Goal: Task Accomplishment & Management: Complete application form

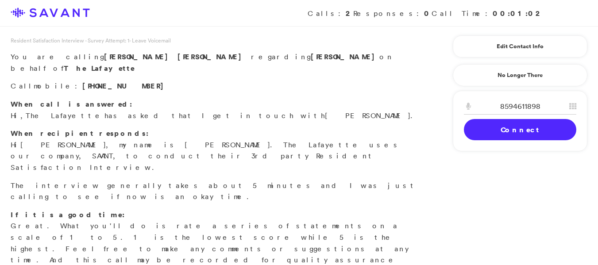
click at [502, 124] on link "Connect" at bounding box center [520, 129] width 113 height 21
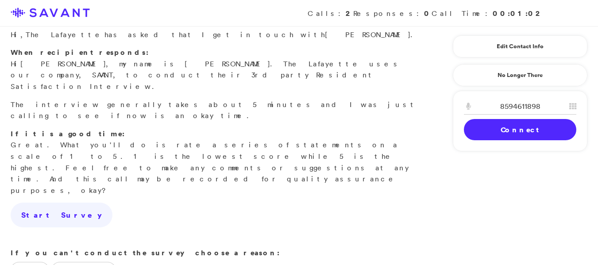
scroll to position [83, 0]
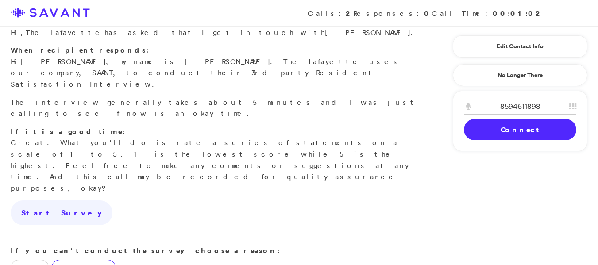
click at [85, 260] on label "Call Back - Bad Timing" at bounding box center [83, 268] width 65 height 17
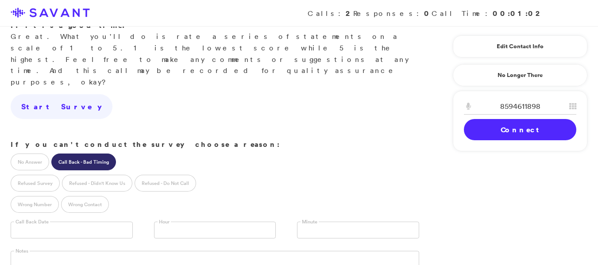
scroll to position [190, 0]
click at [36, 221] on input "text" at bounding box center [72, 229] width 122 height 17
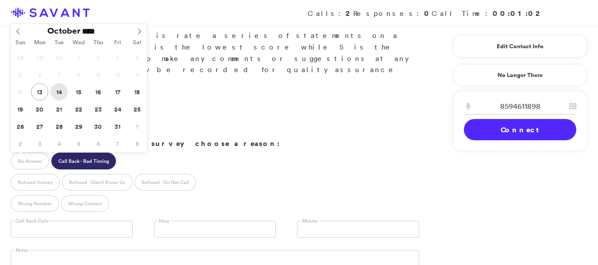
type input "**********"
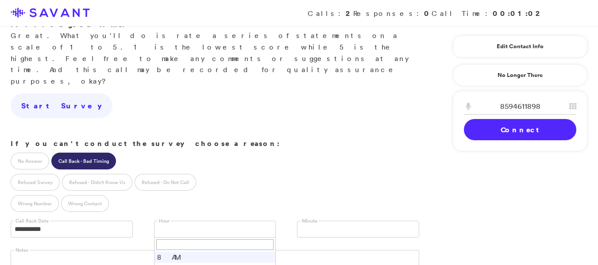
click at [213, 221] on link at bounding box center [215, 229] width 122 height 17
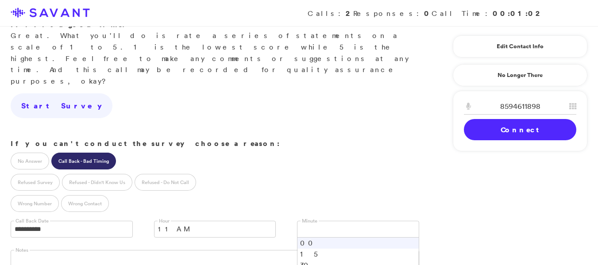
click at [321, 221] on link at bounding box center [358, 229] width 122 height 17
click at [295, 242] on div "Notes" at bounding box center [215, 263] width 430 height 43
click at [374, 221] on link at bounding box center [358, 229] width 122 height 17
click at [346, 238] on li "00" at bounding box center [358, 243] width 121 height 11
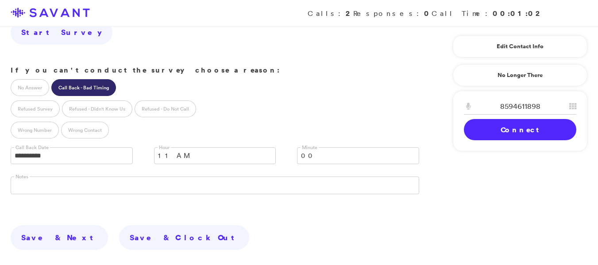
scroll to position [282, 0]
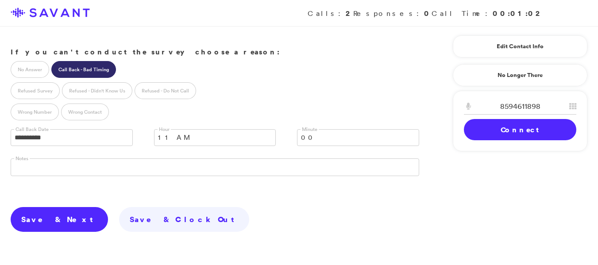
click at [30, 207] on link "Save & Next" at bounding box center [59, 219] width 97 height 25
